Goal: Navigation & Orientation: Understand site structure

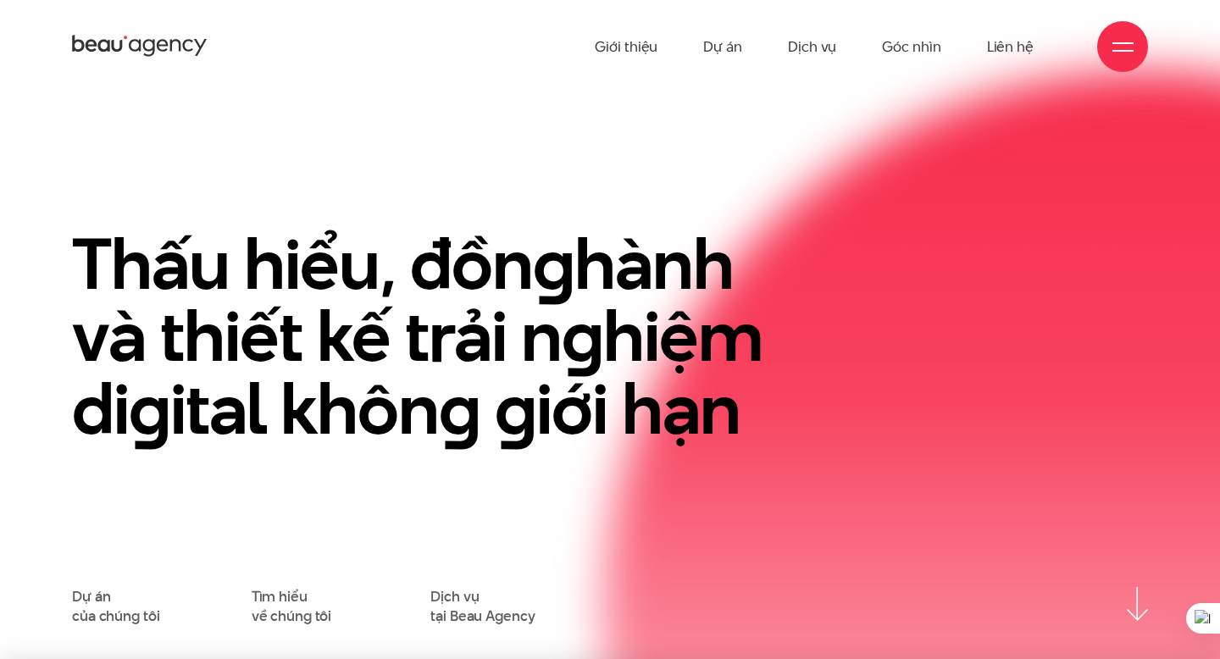
click at [687, 54] on ul "Giới thiệu Dự án Dịch vụ Góc nhìn Liên hệ" at bounding box center [814, 46] width 439 height 93
click at [711, 53] on link "Dự án" at bounding box center [722, 46] width 39 height 93
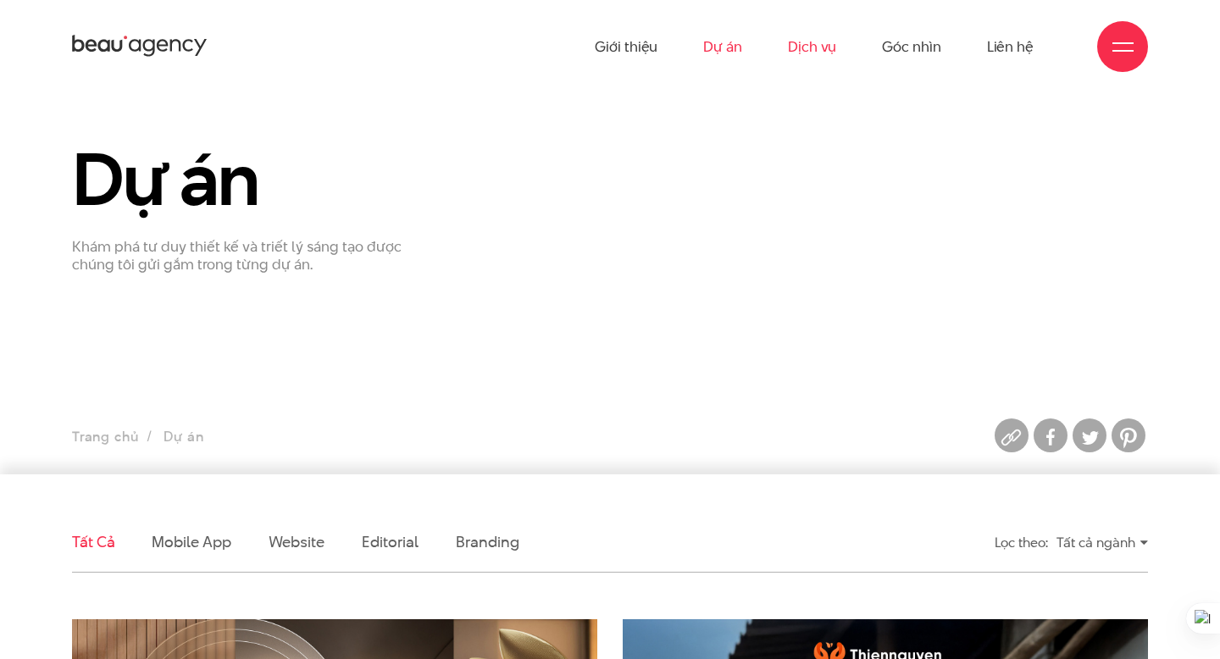
click at [818, 48] on link "Dịch vụ" at bounding box center [812, 46] width 48 height 93
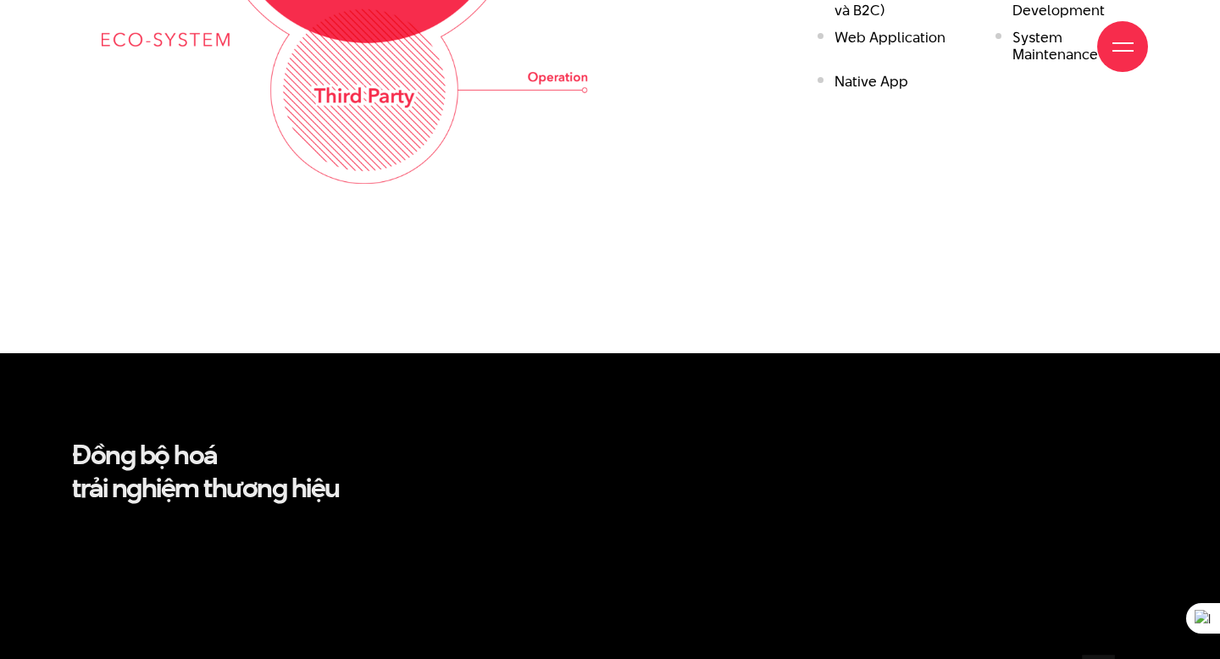
scroll to position [2981, 0]
